Goal: Task Accomplishment & Management: Manage account settings

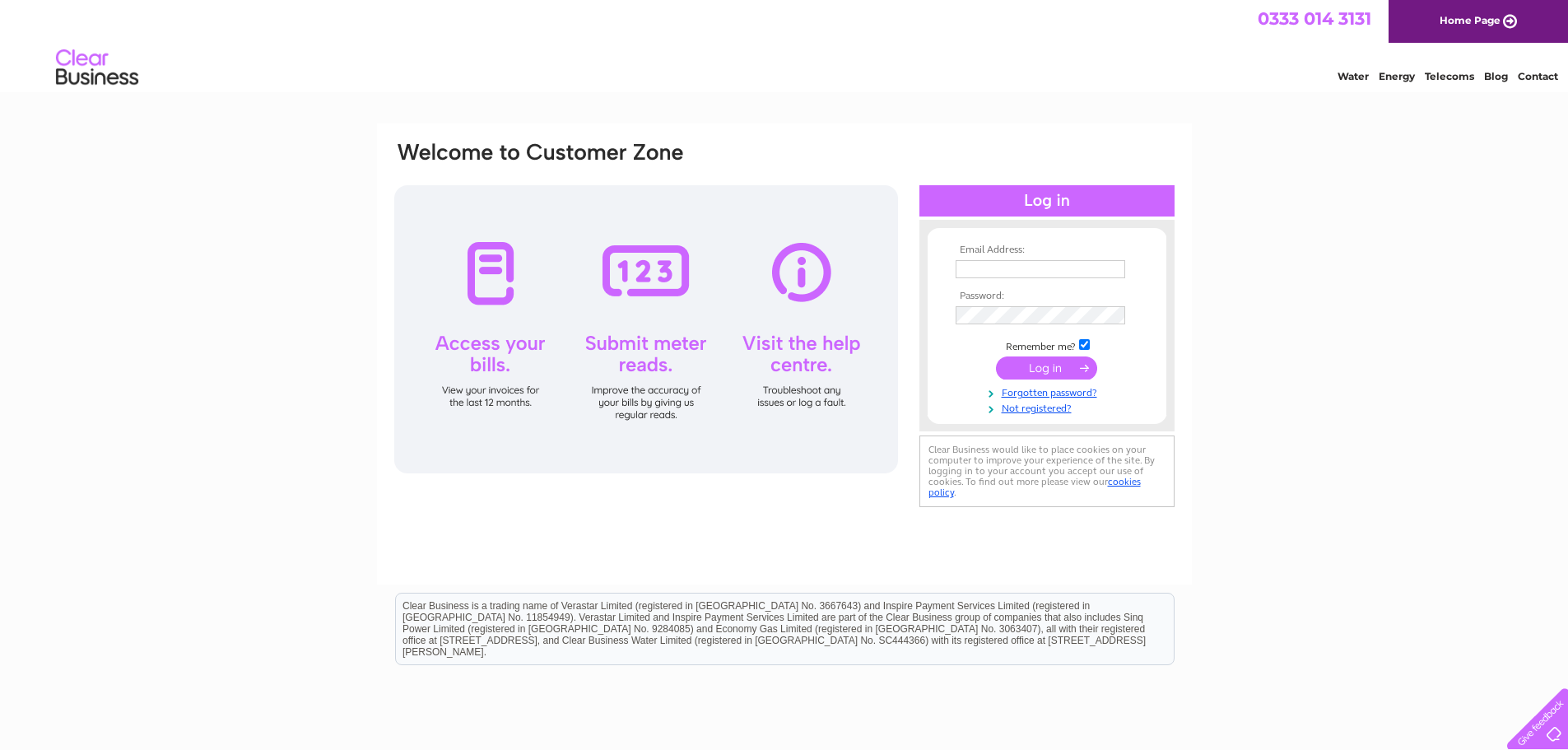
type input "accounts@glenseal.com"
click at [1038, 367] on input "submit" at bounding box center [1047, 368] width 101 height 23
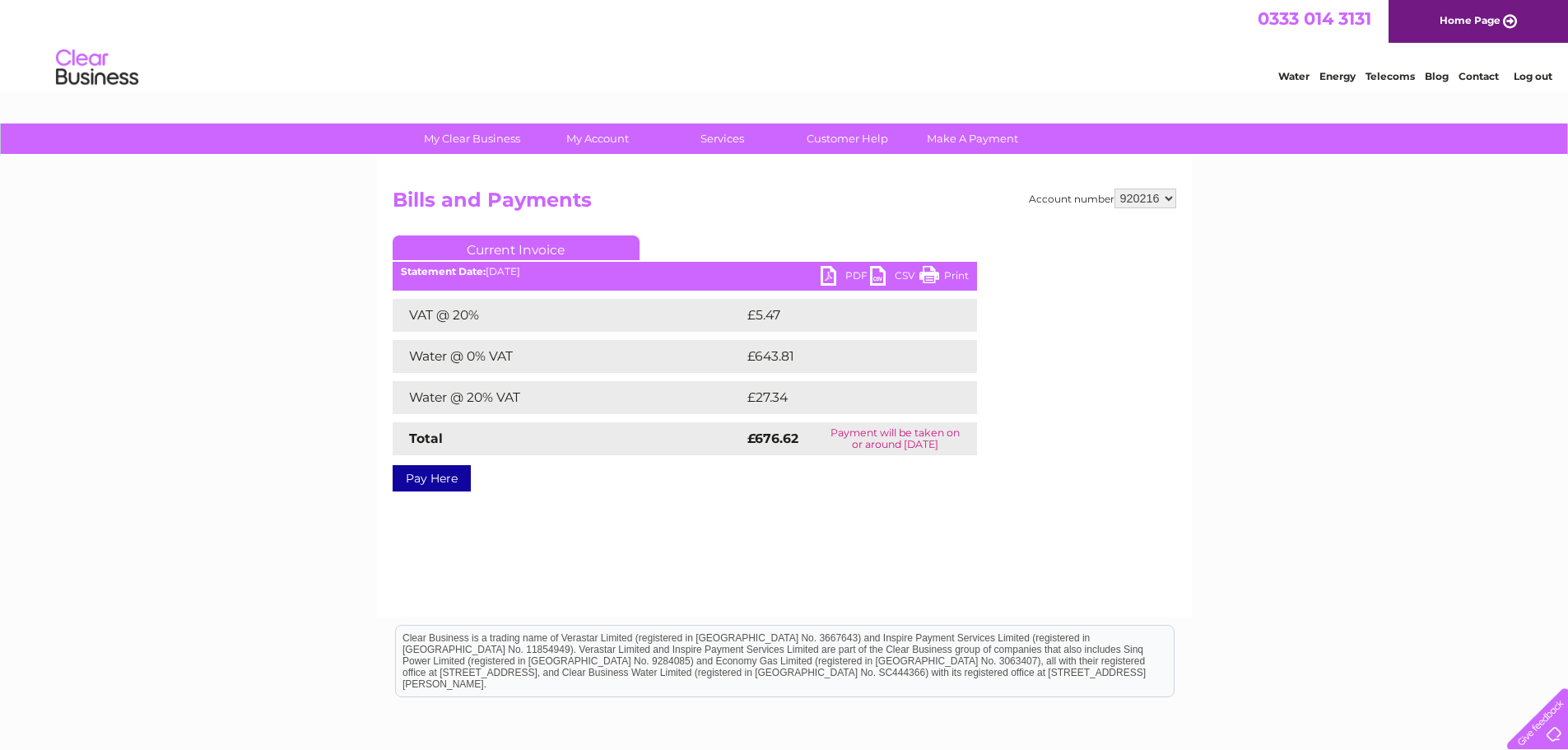
click at [845, 280] on link "PDF" at bounding box center [845, 278] width 50 height 24
